Goal: Task Accomplishment & Management: Manage account settings

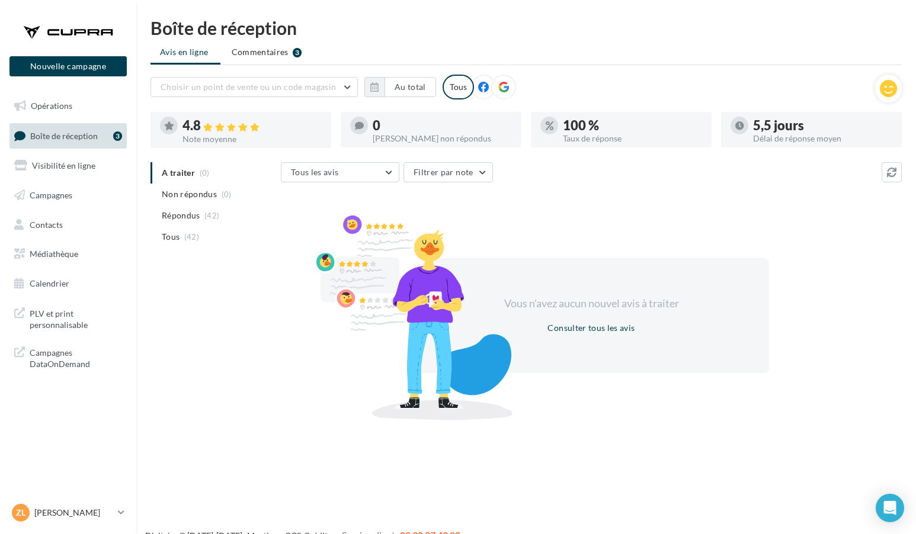
click at [79, 136] on span "Boîte de réception" at bounding box center [64, 135] width 68 height 10
click at [183, 193] on span "Non répondus" at bounding box center [189, 194] width 55 height 12
click at [124, 513] on icon at bounding box center [121, 513] width 7 height 10
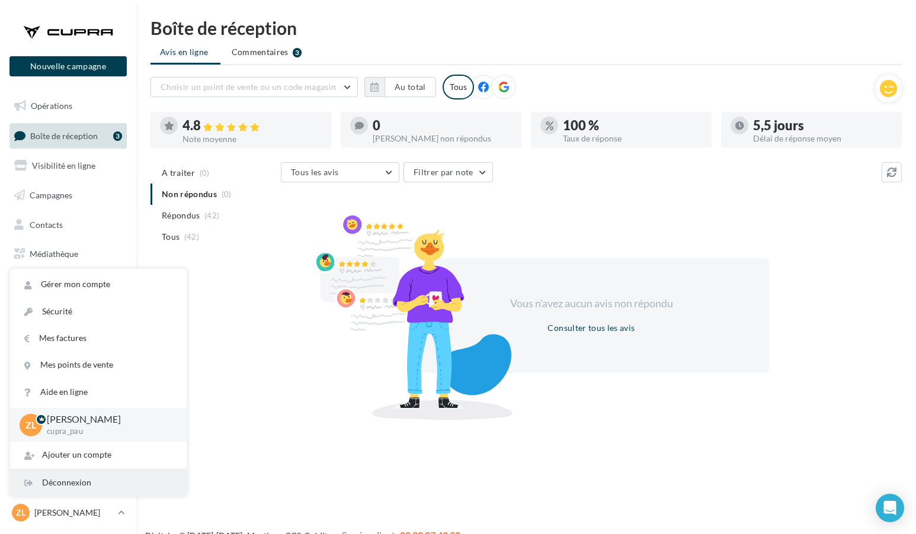
click at [72, 488] on div "Déconnexion" at bounding box center [98, 483] width 177 height 27
